Goal: Information Seeking & Learning: Find contact information

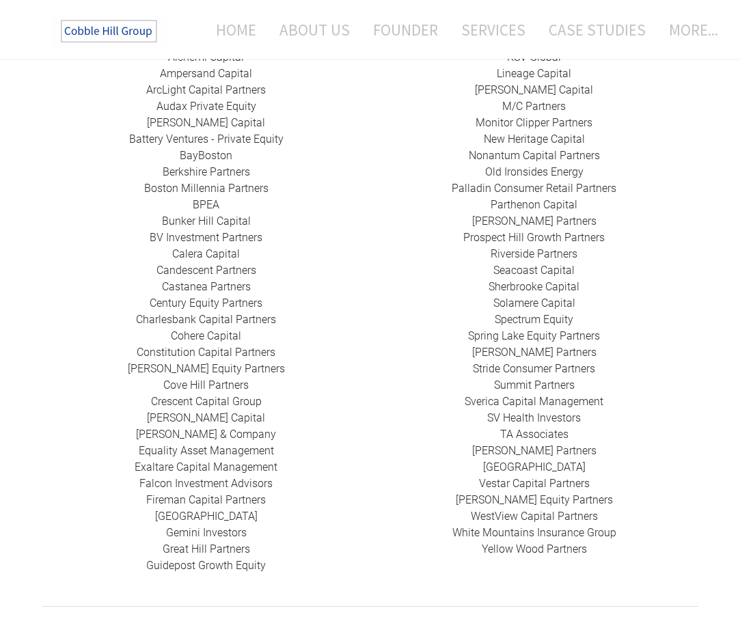
scroll to position [413, 0]
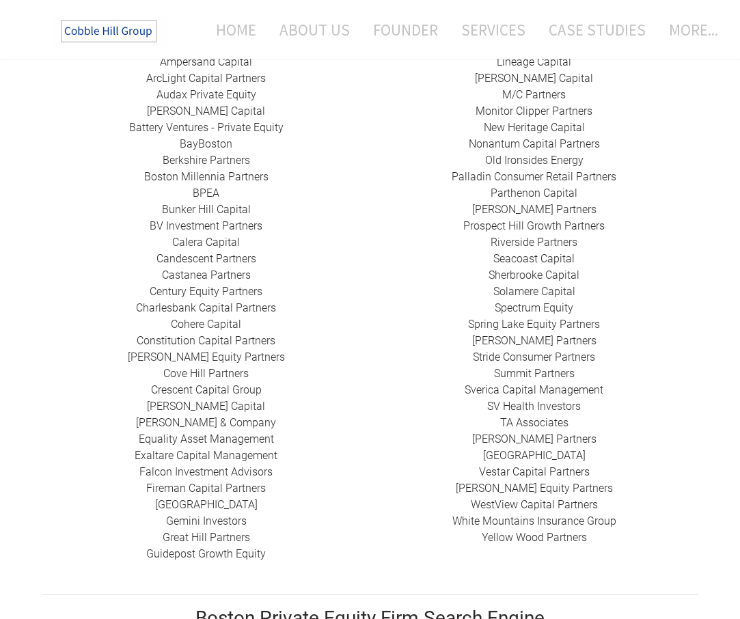
drag, startPoint x: 139, startPoint y: 454, endPoint x: 231, endPoint y: 454, distance: 91.6
click at [231, 465] on link "​Falcon Investment Advisors" at bounding box center [205, 471] width 133 height 13
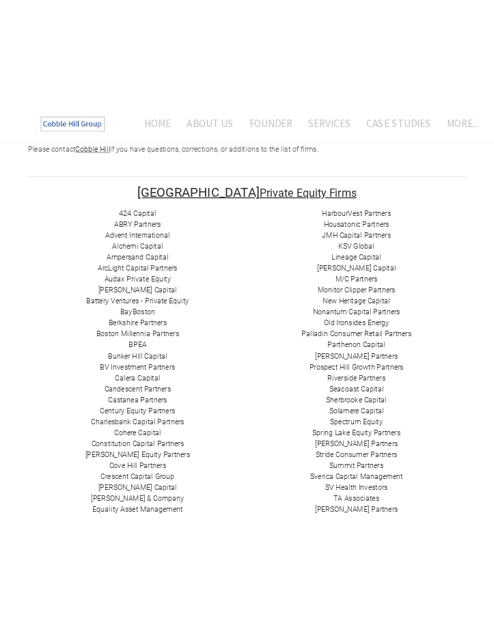
scroll to position [234, 0]
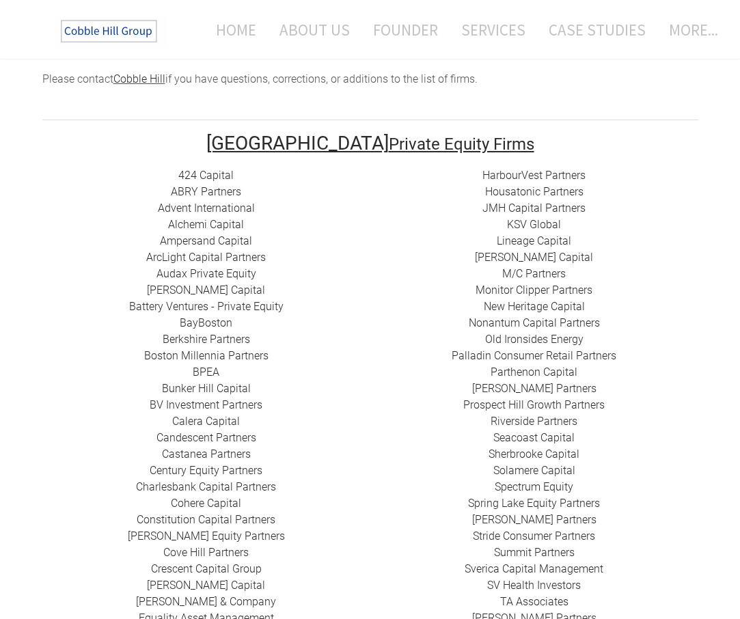
click at [213, 185] on link "​ABRY Partners" at bounding box center [206, 191] width 70 height 13
click at [208, 202] on link "Advent International" at bounding box center [206, 208] width 97 height 13
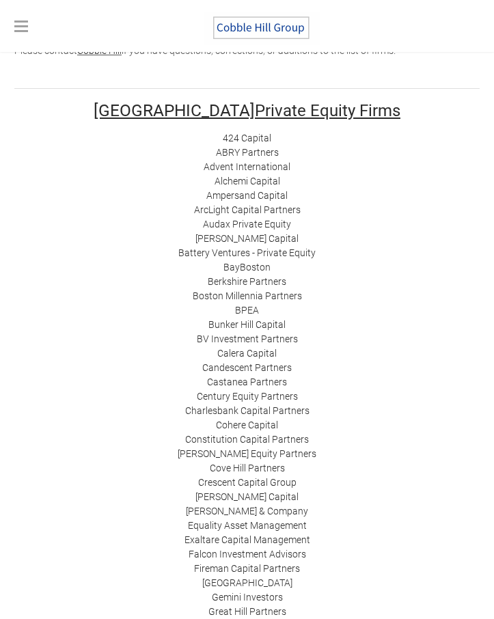
click at [243, 180] on link "Alchemi Capital" at bounding box center [248, 181] width 66 height 11
click at [249, 191] on link "​Ampersand Capital" at bounding box center [246, 195] width 81 height 11
click at [250, 253] on link "Battery Ventures - Private Equity" at bounding box center [246, 252] width 137 height 11
click at [244, 352] on link "Calera Capital" at bounding box center [246, 353] width 59 height 11
click at [252, 310] on link "BPEA" at bounding box center [247, 310] width 24 height 11
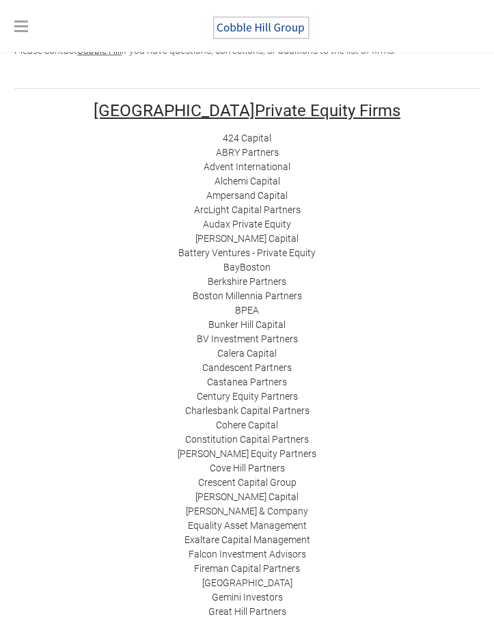
click at [247, 424] on link "Cohere Capital" at bounding box center [247, 425] width 62 height 11
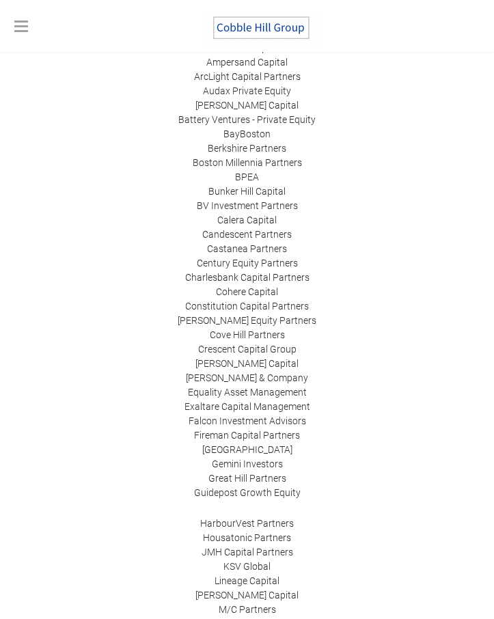
scroll to position [369, 0]
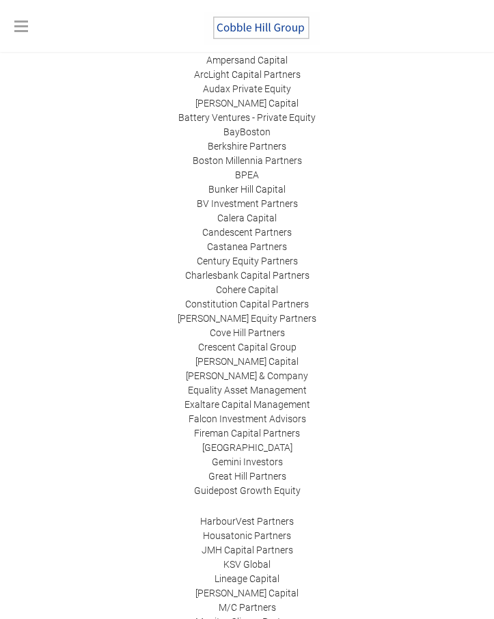
click at [254, 463] on link "Gemini Investors" at bounding box center [247, 462] width 71 height 11
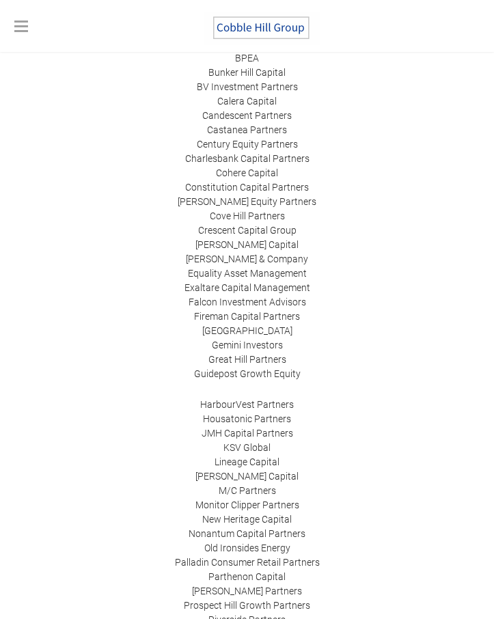
scroll to position [532, 0]
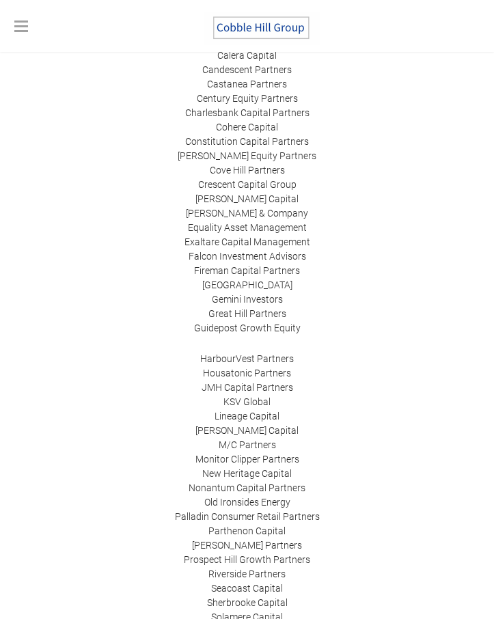
click at [251, 361] on link "HarbourVest Partners" at bounding box center [247, 358] width 94 height 11
